Goal: Transaction & Acquisition: Purchase product/service

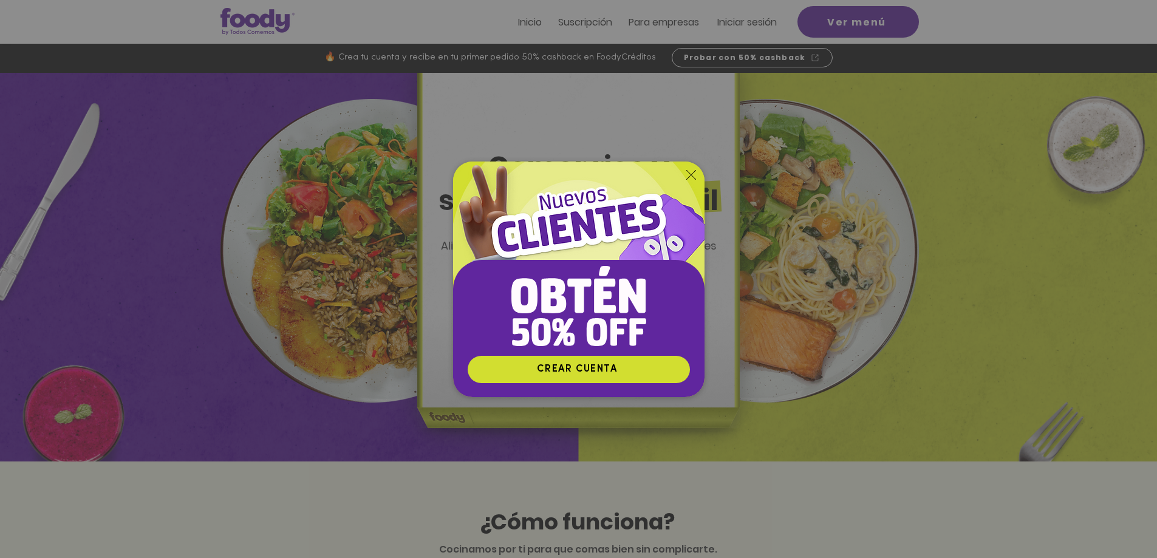
click at [700, 178] on img "Nuevos suscriptores 50% off" at bounding box center [579, 259] width 252 height 194
click at [698, 175] on img "Nuevos suscriptores 50% off" at bounding box center [579, 259] width 252 height 194
click at [696, 174] on icon "Volver al sitio" at bounding box center [692, 175] width 10 height 10
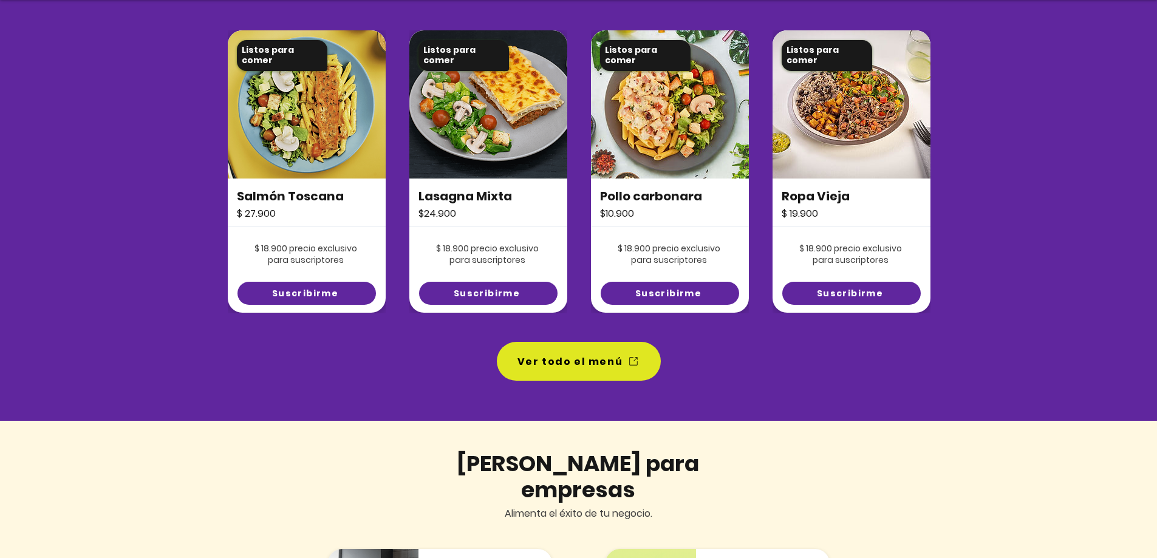
scroll to position [911, 0]
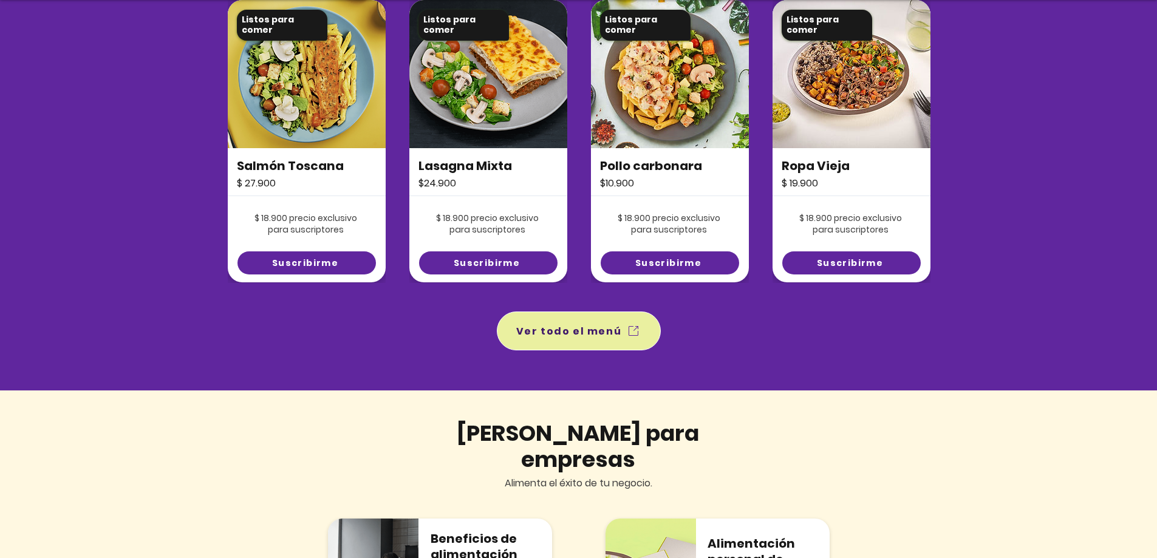
click at [601, 337] on span "Ver todo el menú" at bounding box center [569, 331] width 106 height 15
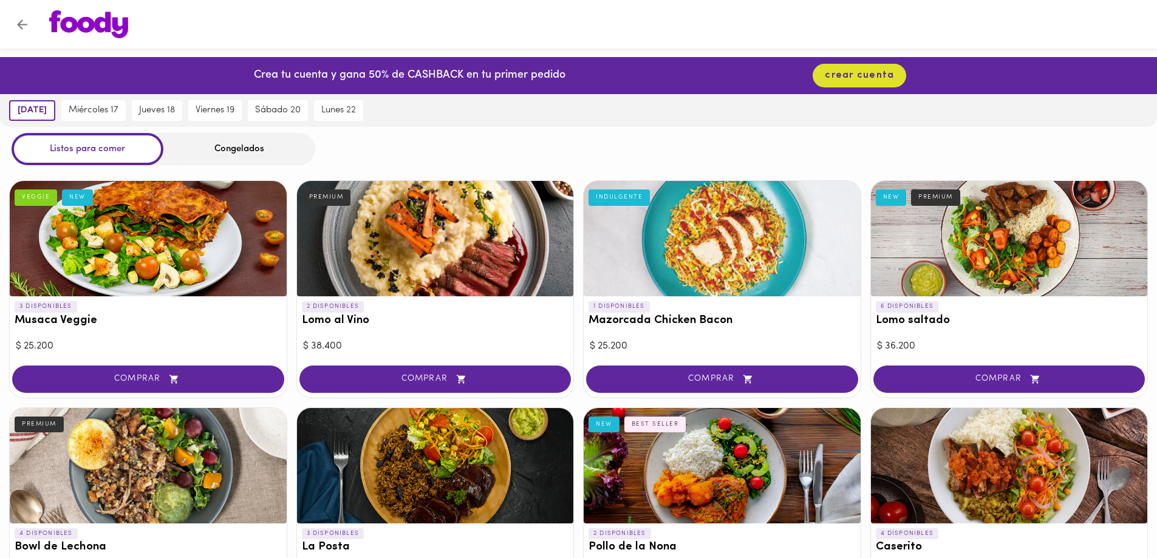
click at [227, 154] on div "Congelados" at bounding box center [239, 149] width 152 height 32
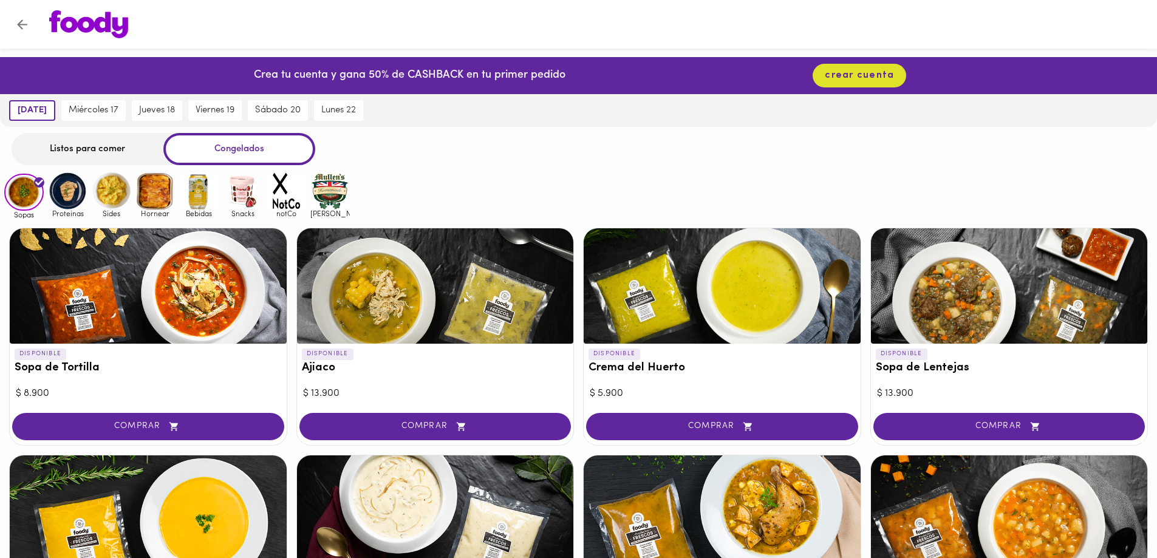
click at [69, 192] on img at bounding box center [67, 190] width 39 height 39
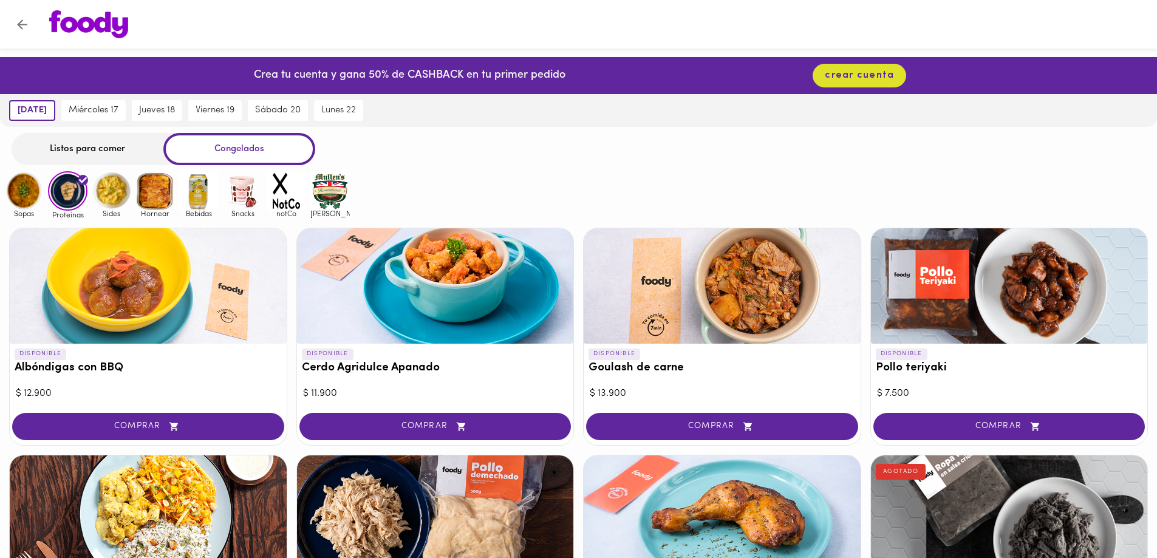
click at [112, 197] on img at bounding box center [111, 190] width 39 height 39
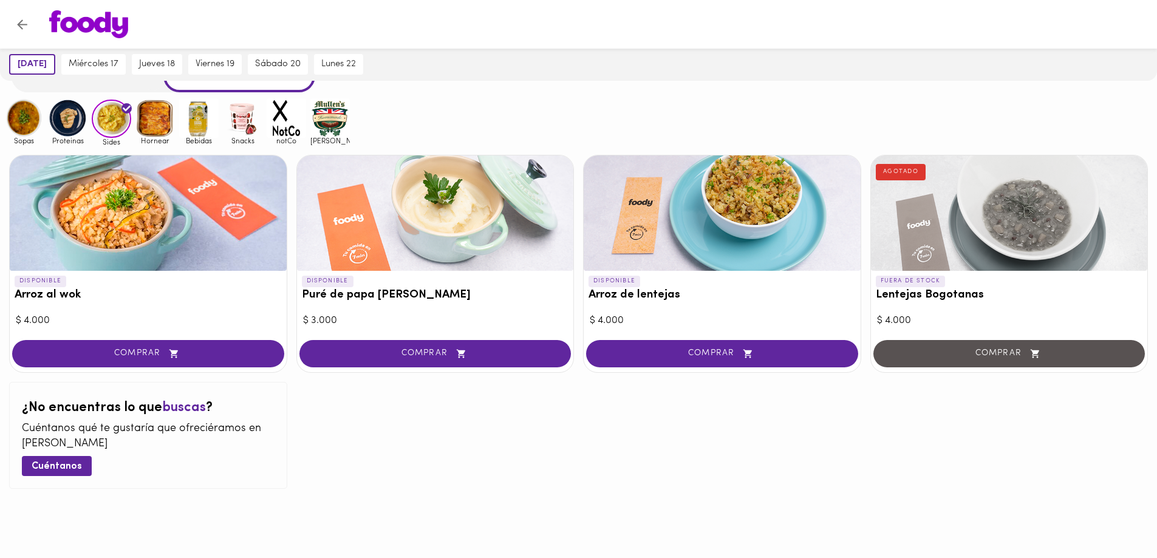
scroll to position [74, 0]
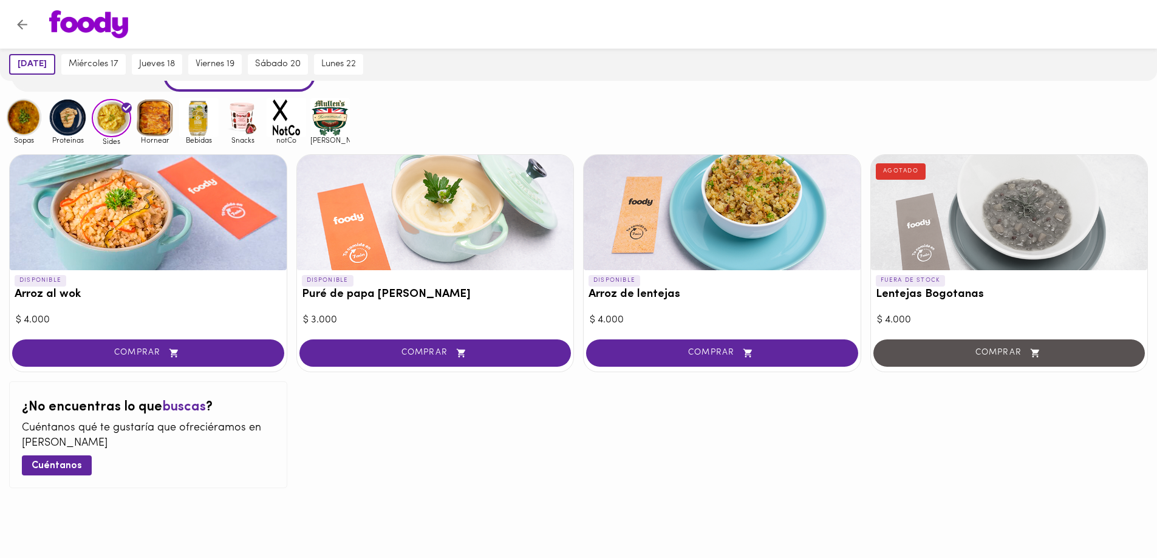
click at [149, 122] on img at bounding box center [154, 117] width 39 height 39
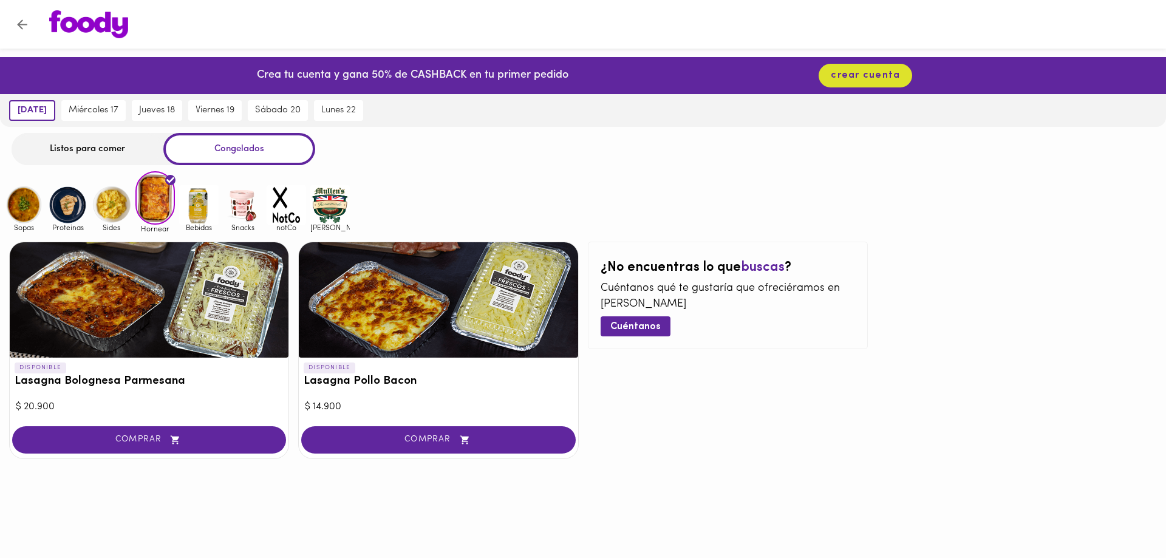
click at [196, 202] on img at bounding box center [198, 204] width 39 height 39
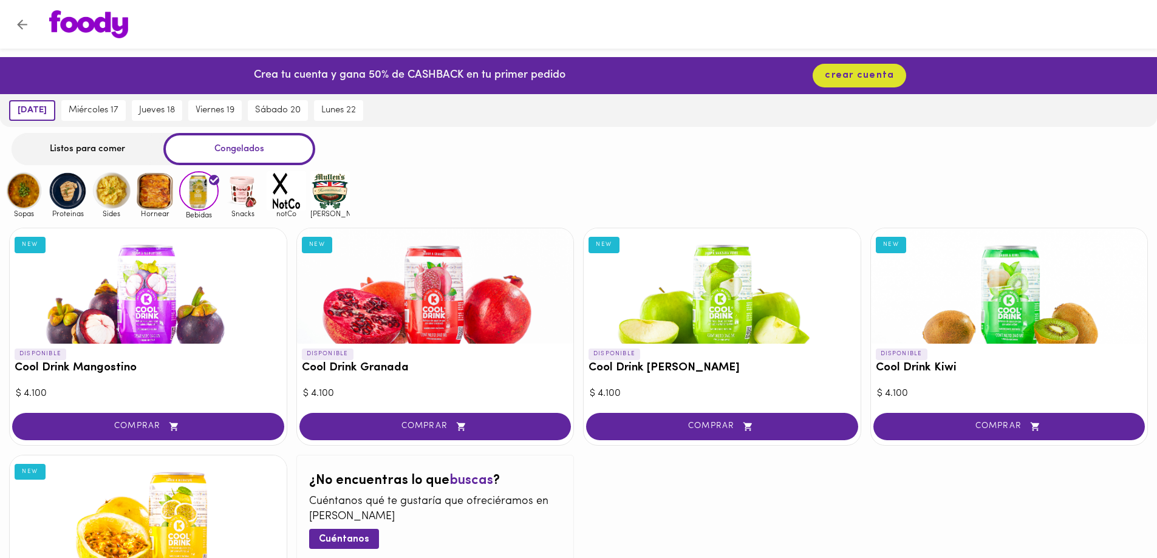
click at [234, 188] on img at bounding box center [242, 190] width 39 height 39
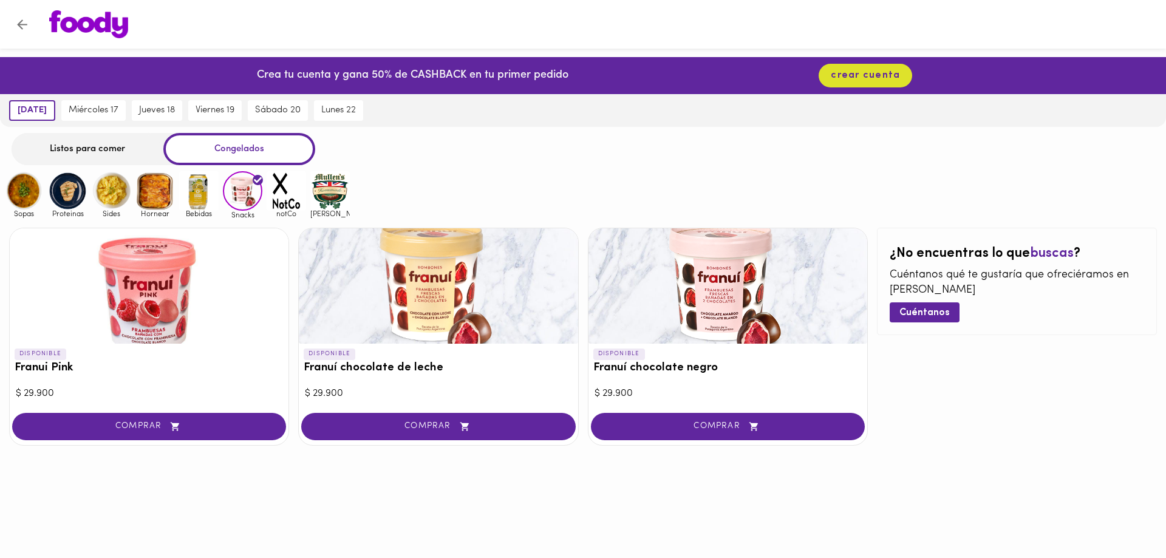
click at [292, 187] on img at bounding box center [286, 190] width 39 height 39
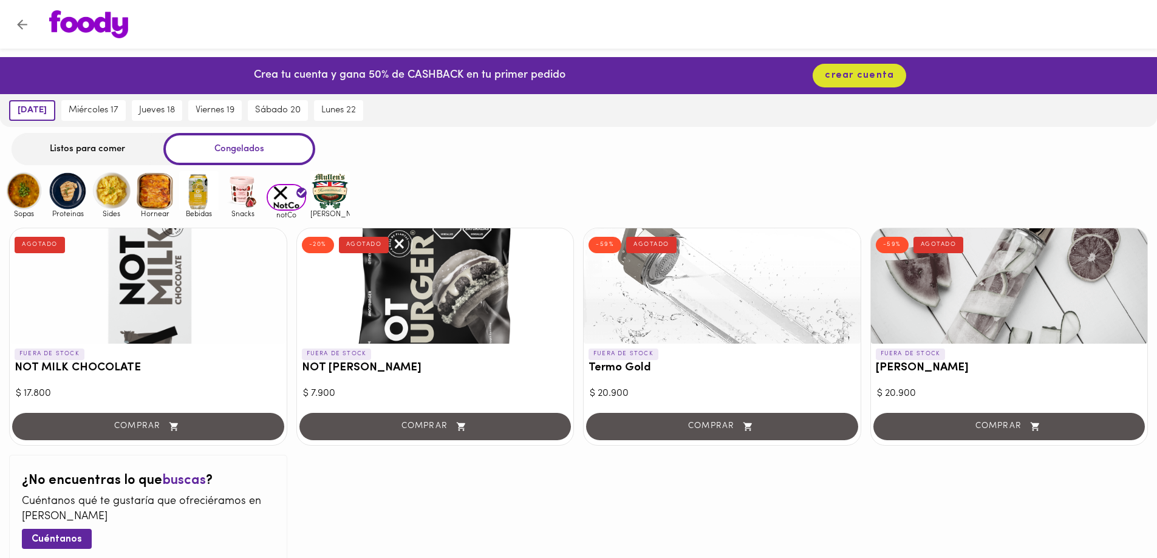
click at [334, 194] on img at bounding box center [329, 190] width 39 height 39
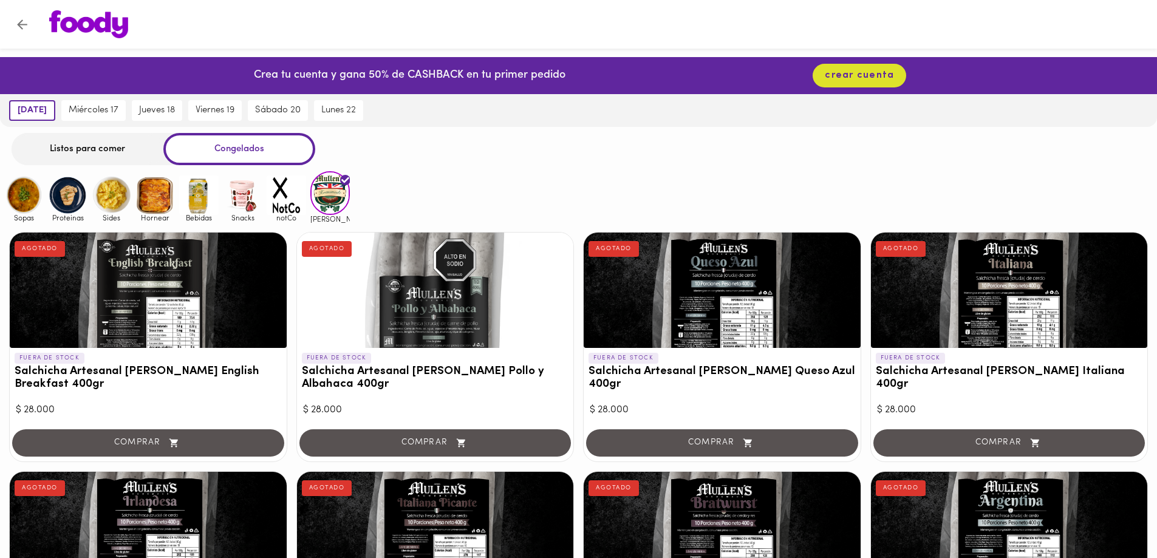
click at [60, 201] on img at bounding box center [67, 195] width 39 height 39
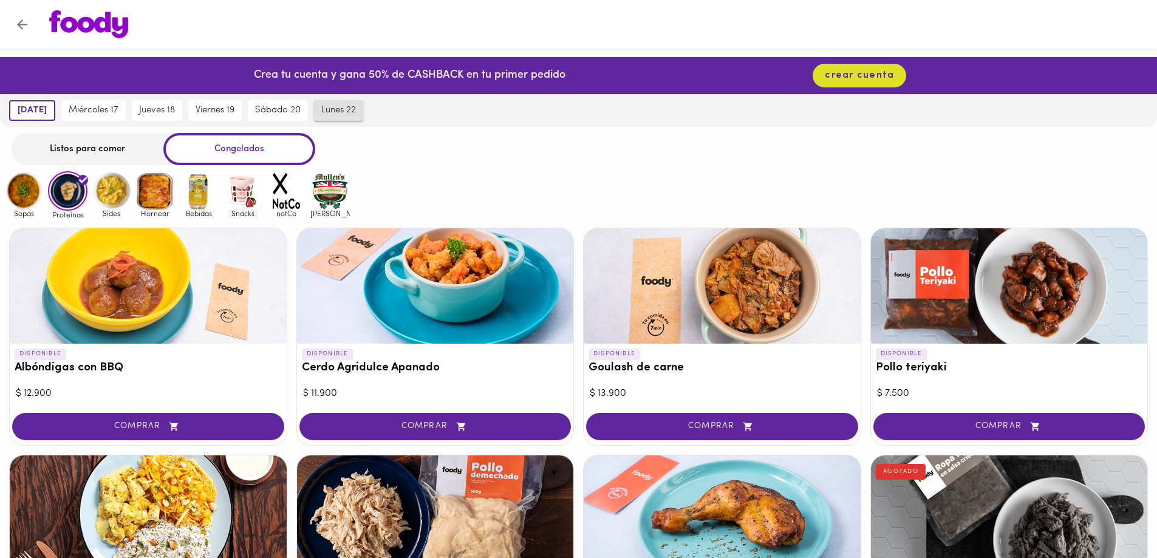
click at [338, 106] on span "lunes 22" at bounding box center [338, 110] width 35 height 11
